Goal: Check status: Check status

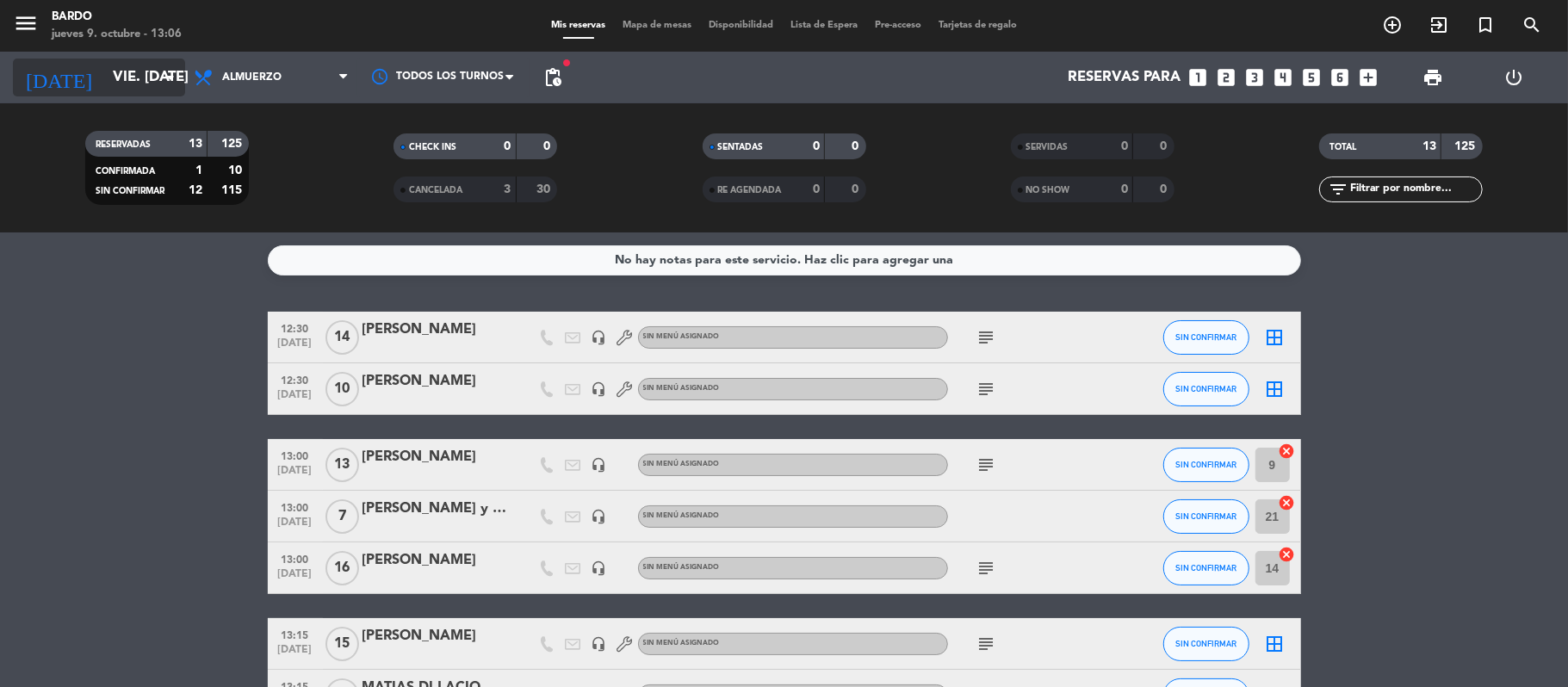
click at [129, 73] on input "vie. [DATE]" at bounding box center [197, 77] width 186 height 34
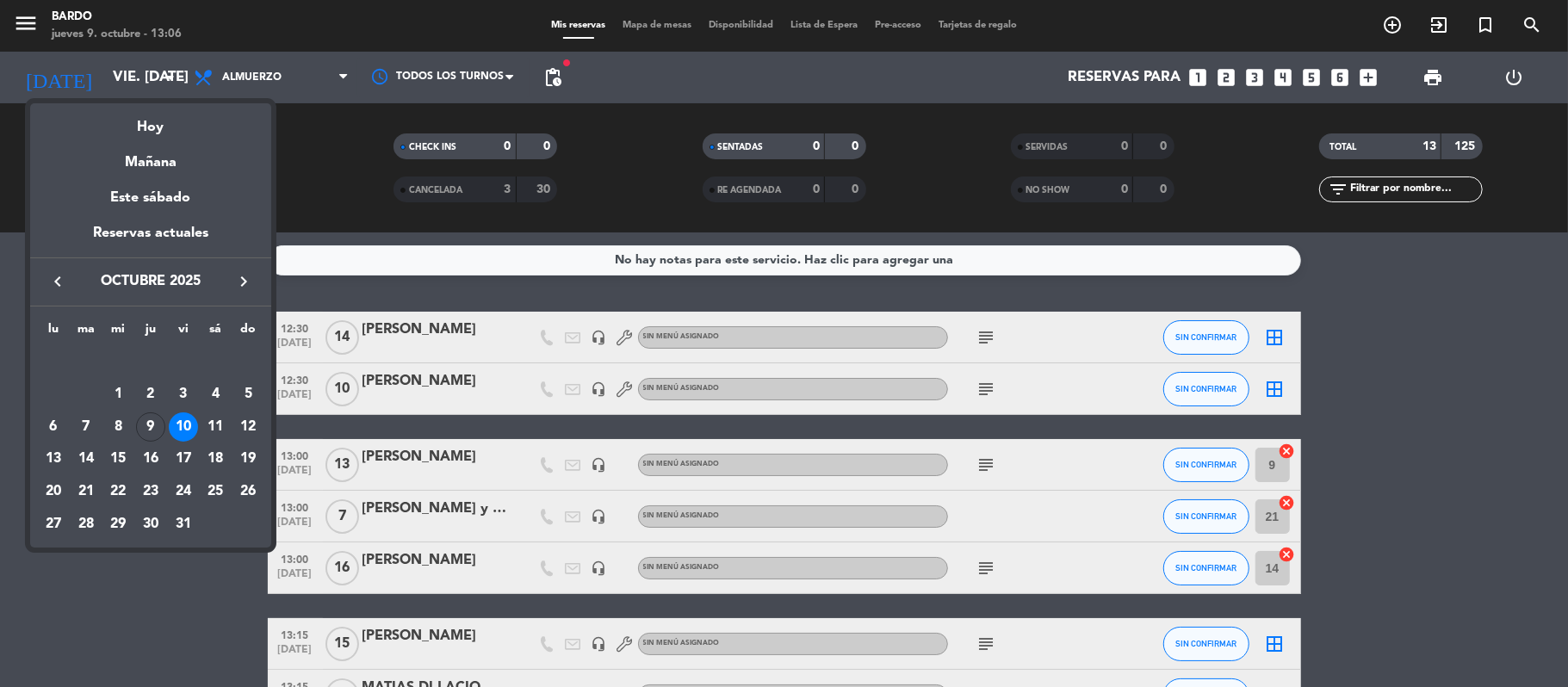
click at [249, 283] on icon "keyboard_arrow_right" at bounding box center [243, 281] width 20 height 20
click at [180, 466] on div "21" at bounding box center [183, 459] width 29 height 29
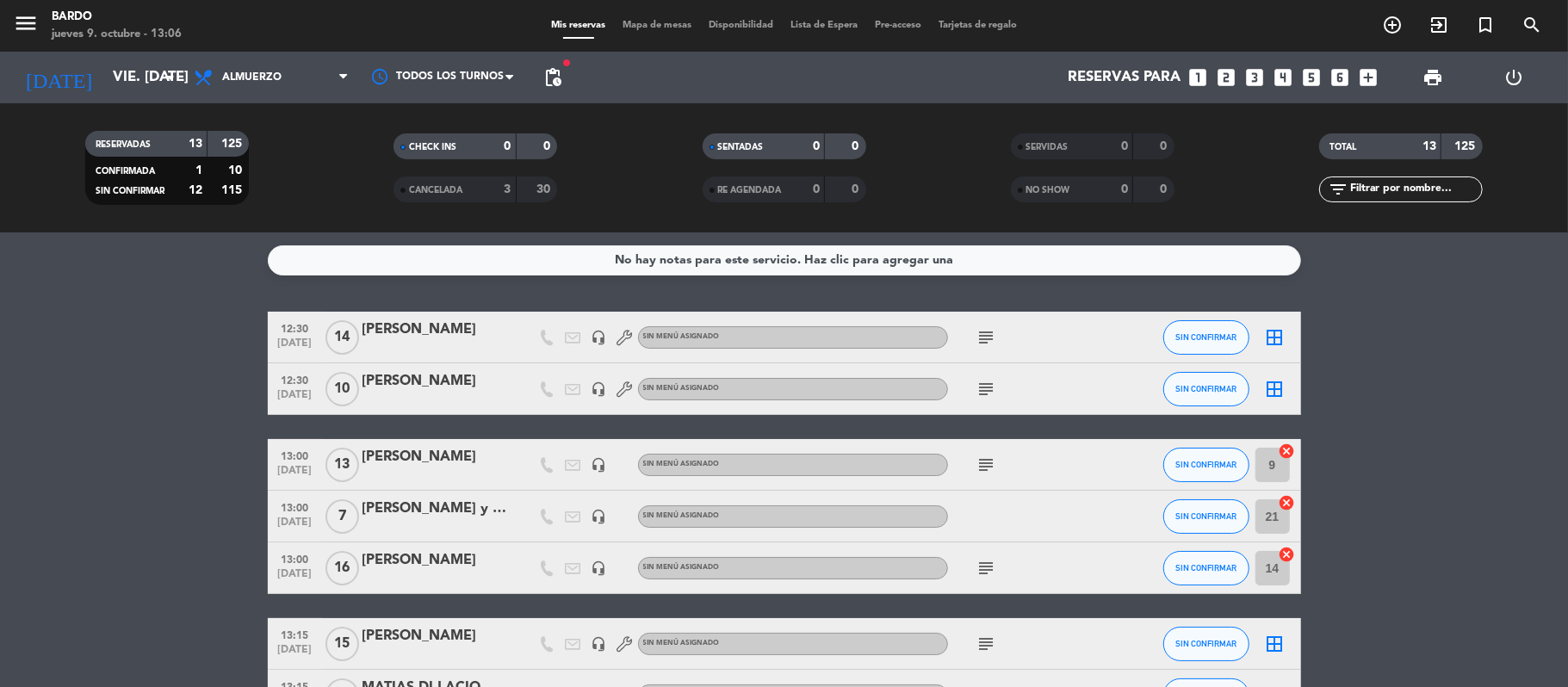
type input "vie. [DATE]"
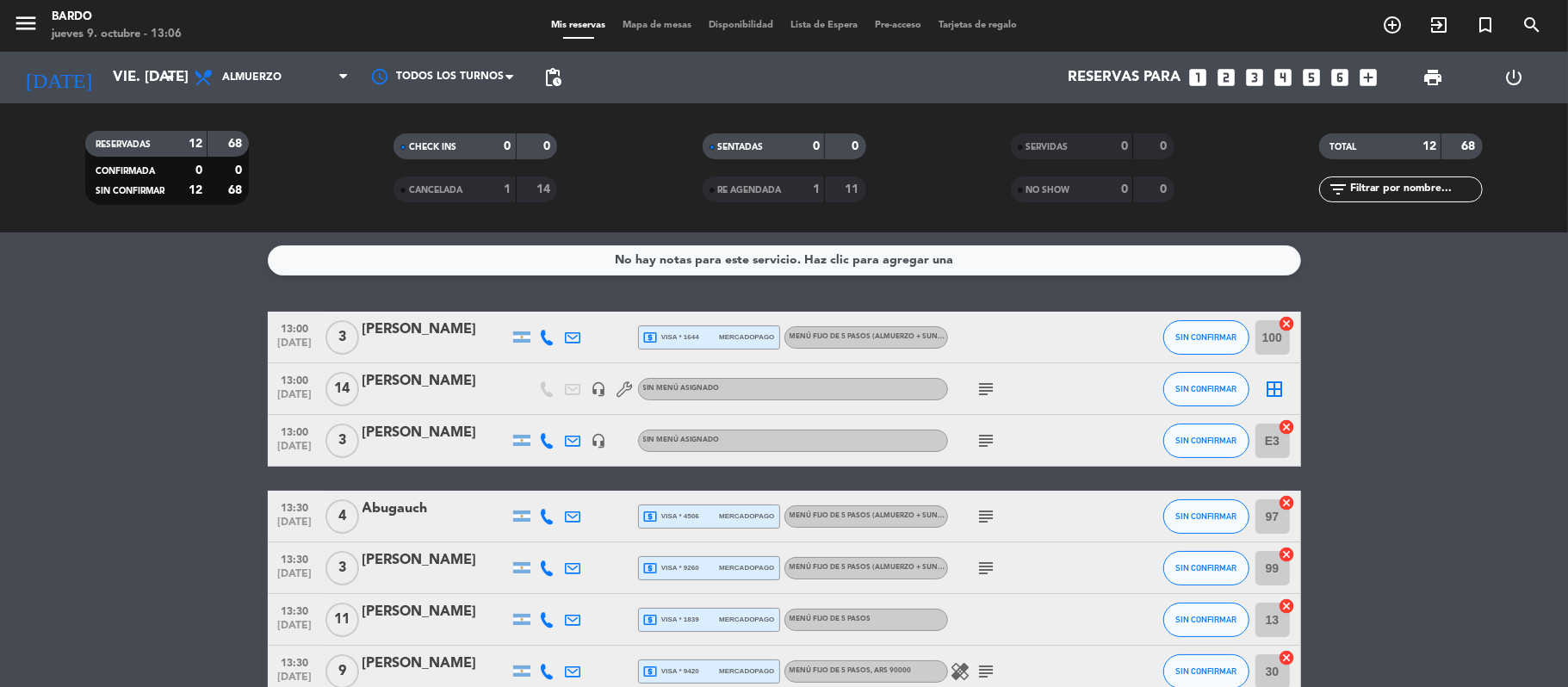
click at [986, 385] on icon "subject" at bounding box center [986, 388] width 20 height 20
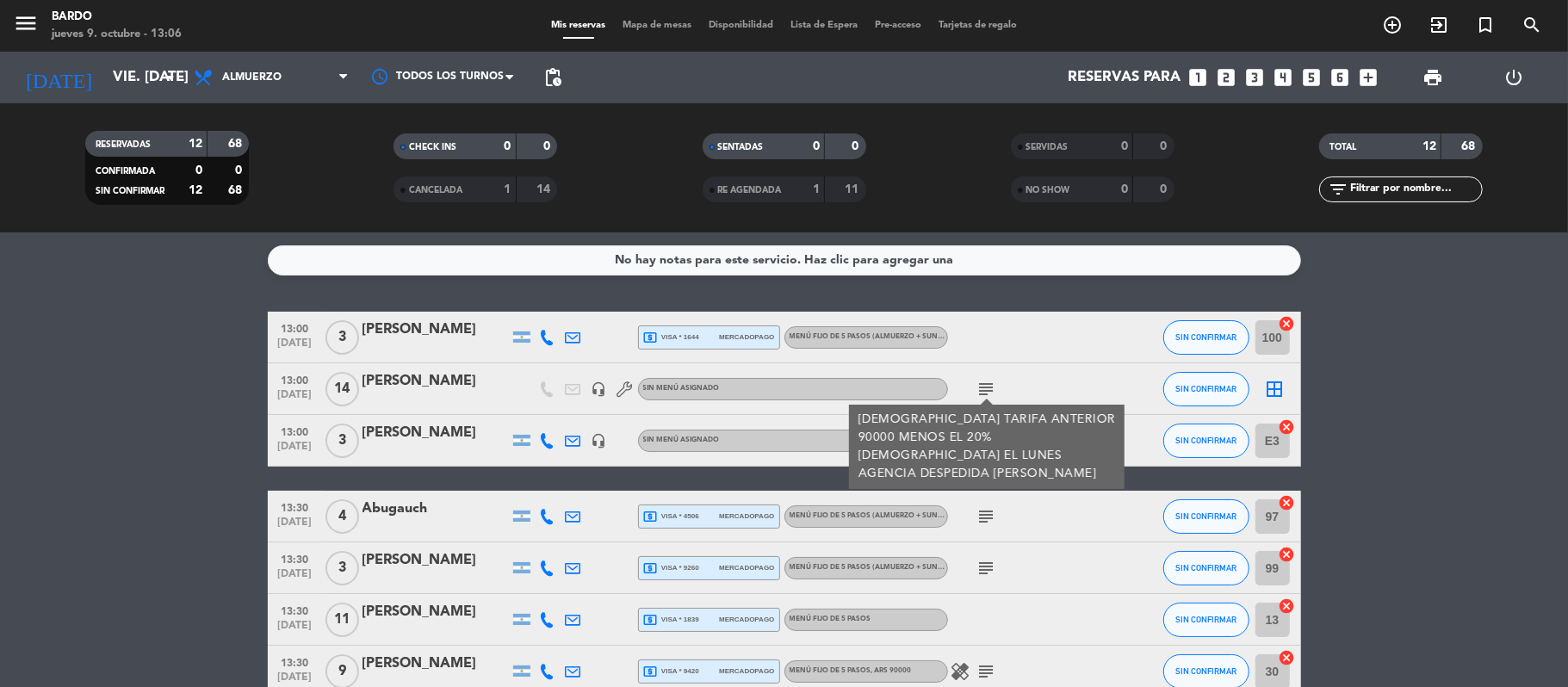
click at [1438, 418] on bookings-row "13:00 [DATE] 3 [PERSON_NAME] local_atm visa * 1644 mercadopago Menú fijo de 5 p…" at bounding box center [784, 634] width 1568 height 644
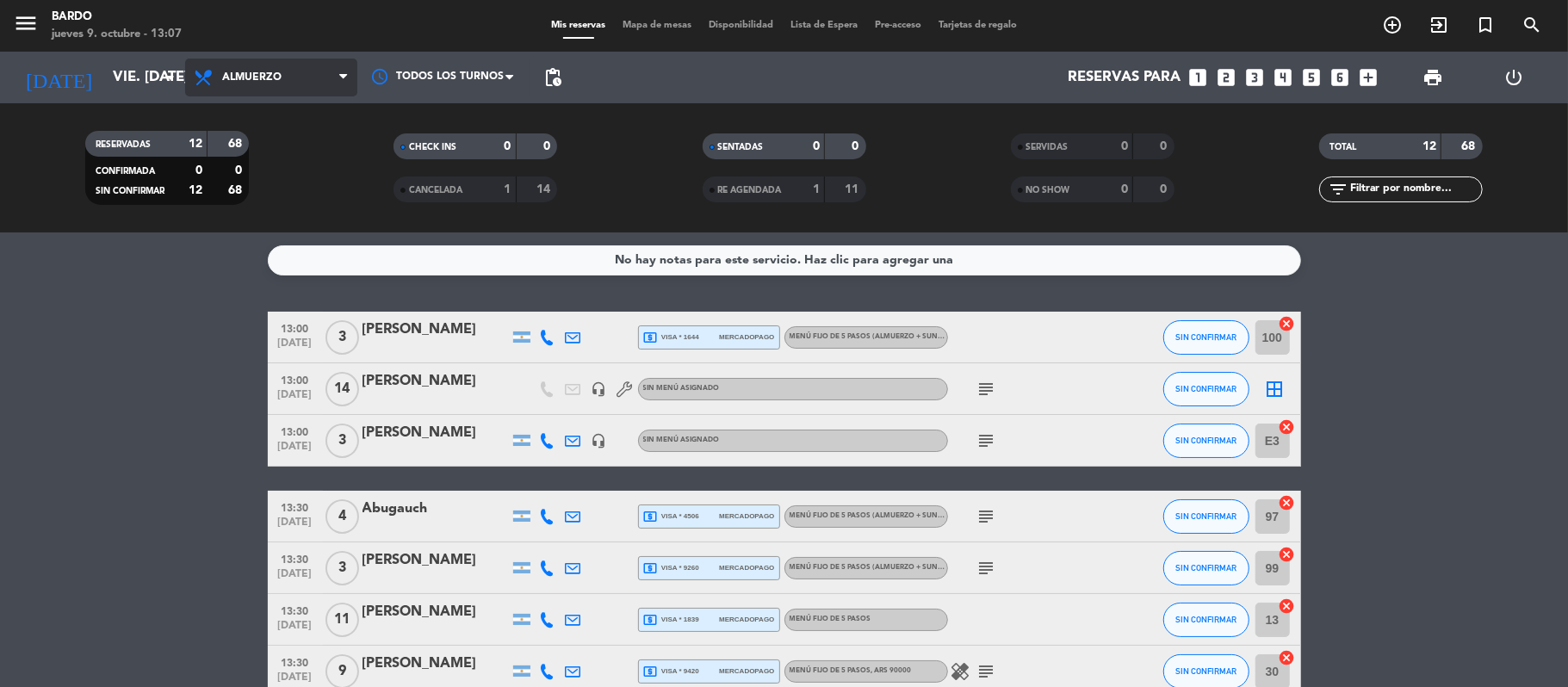
click at [267, 77] on span "Almuerzo" at bounding box center [252, 77] width 60 height 13
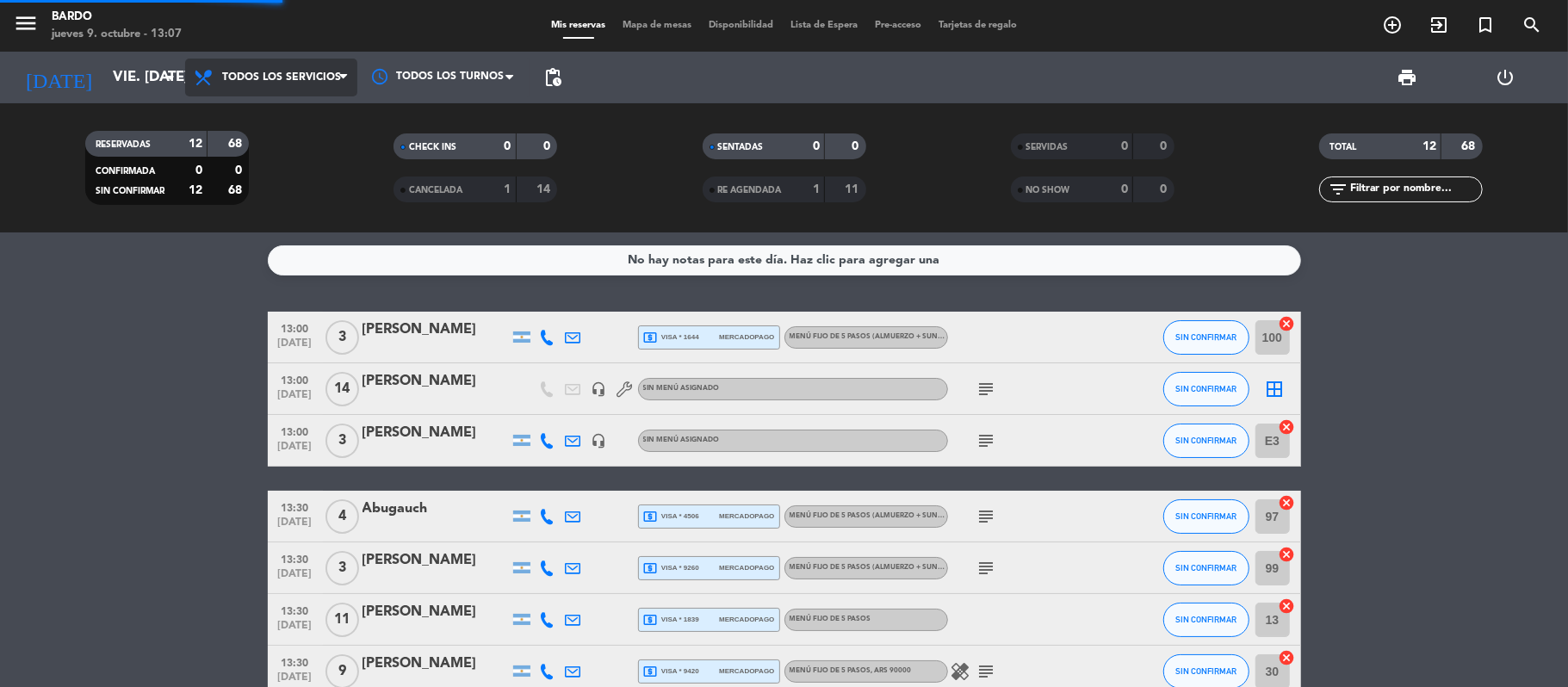
click at [290, 108] on div "menu Bardo jueves 9. octubre - 13:07 Mis reservas Mapa de mesas Disponibilidad …" at bounding box center [784, 116] width 1568 height 232
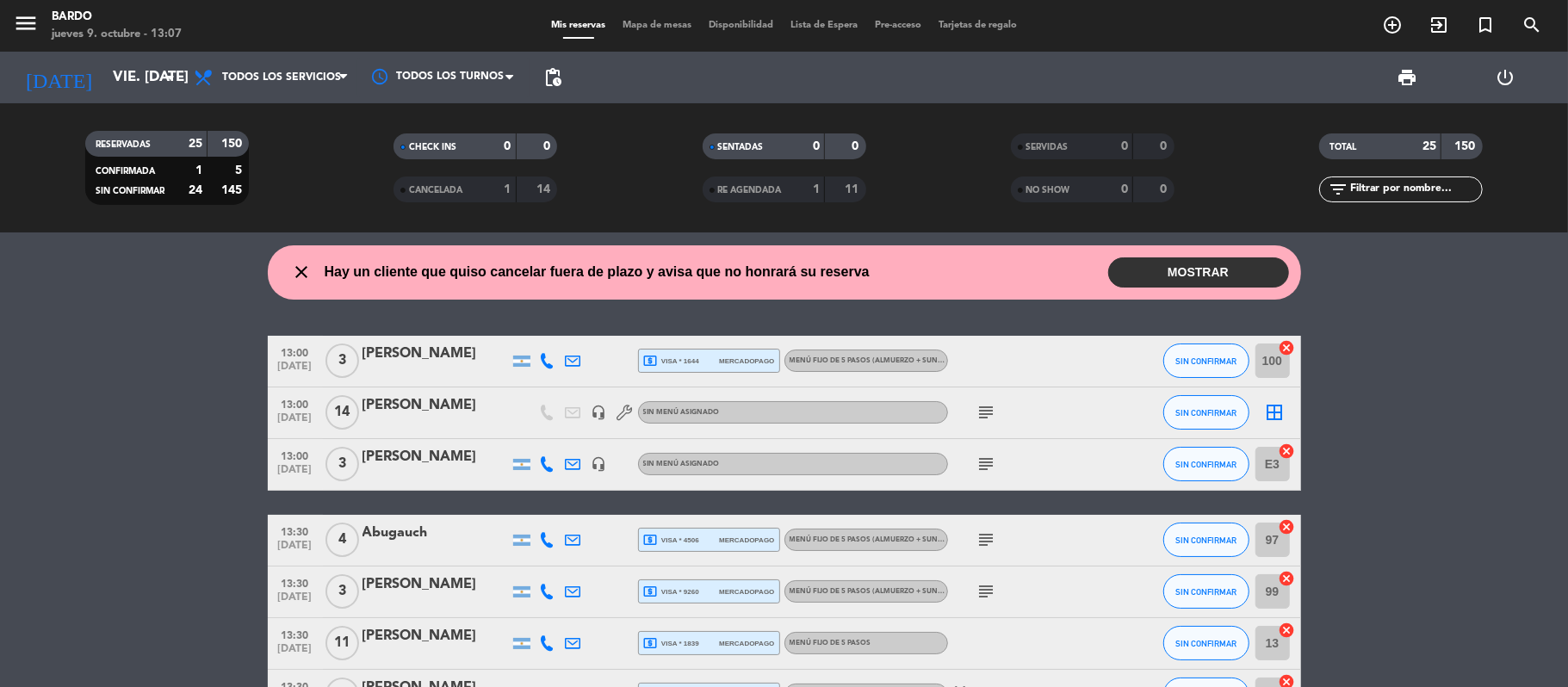
click at [297, 271] on icon "close" at bounding box center [302, 272] width 20 height 20
click at [301, 273] on icon "close" at bounding box center [302, 272] width 20 height 20
